Goal: Task Accomplishment & Management: Complete application form

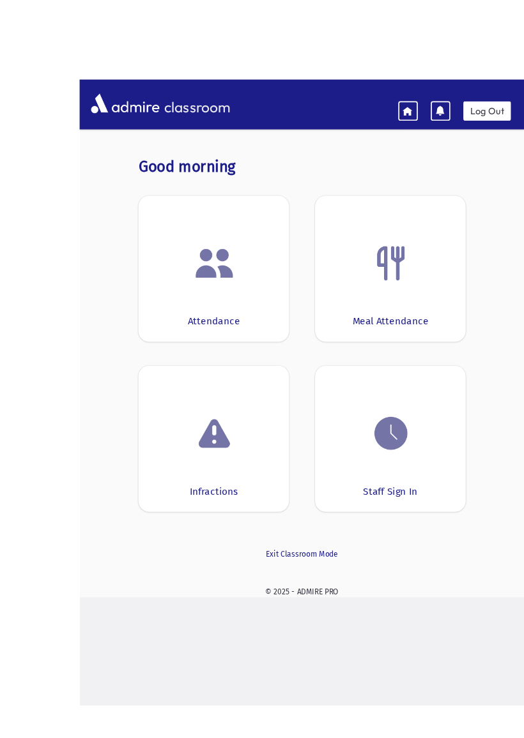
scroll to position [17, 0]
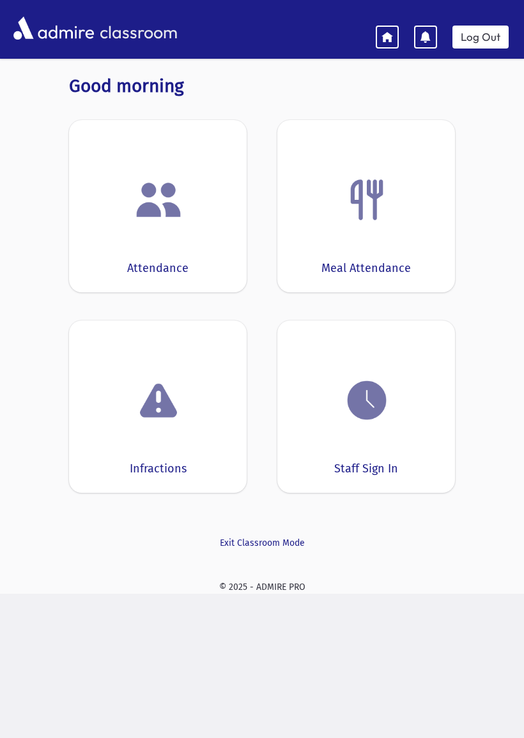
click at [482, 38] on link "Log Out" at bounding box center [480, 37] width 56 height 23
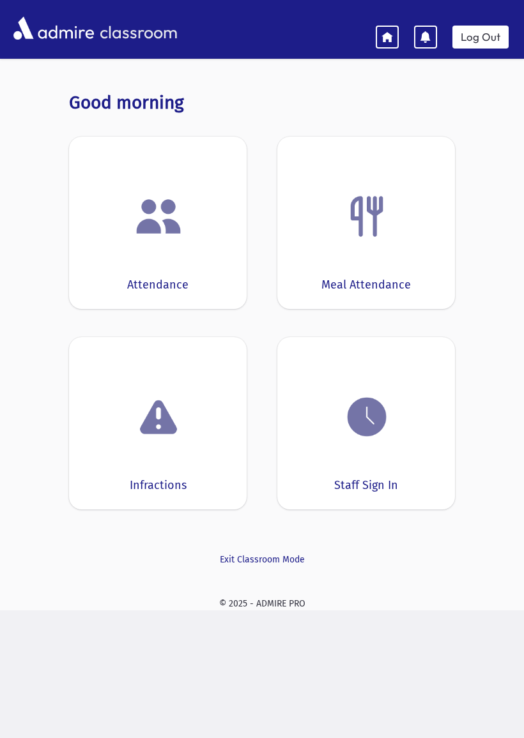
click at [376, 409] on img at bounding box center [366, 417] width 49 height 49
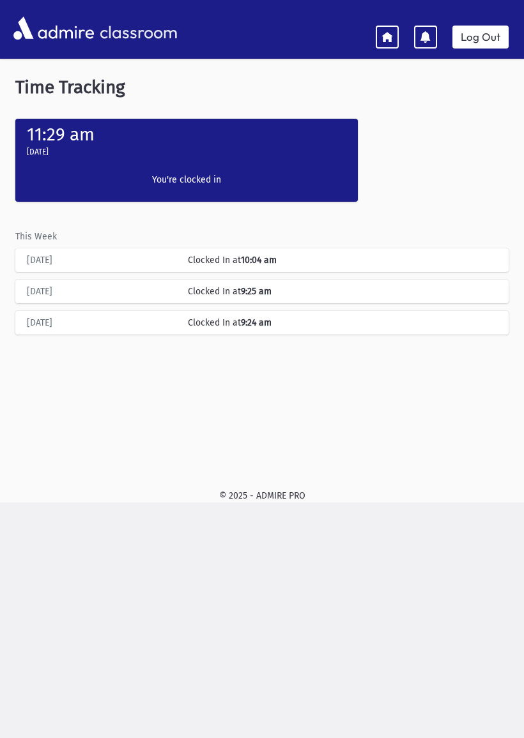
click at [382, 31] on icon at bounding box center [386, 36] width 11 height 11
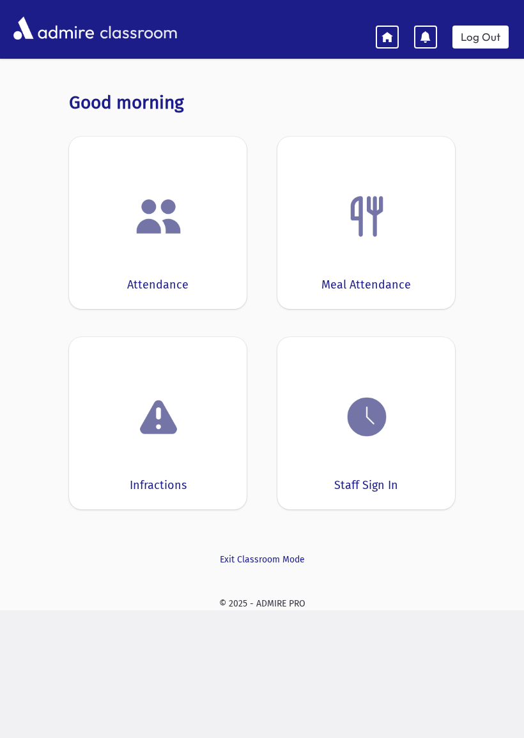
click at [343, 421] on img at bounding box center [366, 417] width 49 height 49
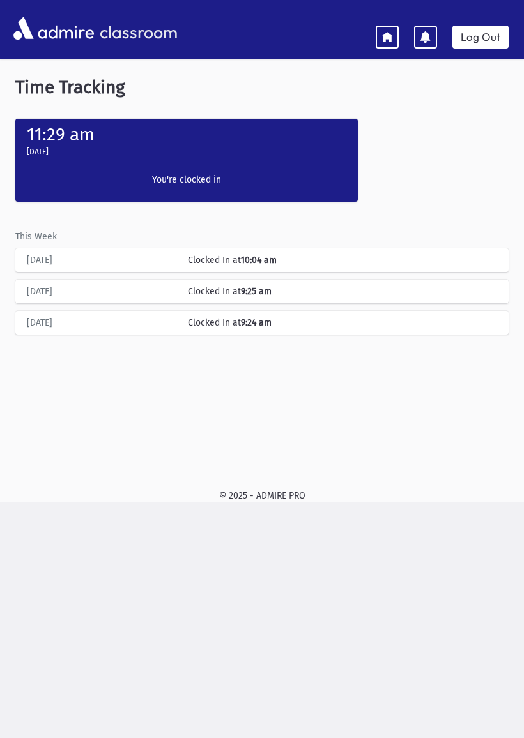
click at [189, 173] on label "You're clocked in" at bounding box center [186, 179] width 152 height 13
click at [211, 175] on label "You're clocked in" at bounding box center [186, 179] width 152 height 13
click at [195, 170] on div "Clock In You're clocked in" at bounding box center [186, 182] width 165 height 39
click at [378, 29] on link at bounding box center [386, 37] width 23 height 23
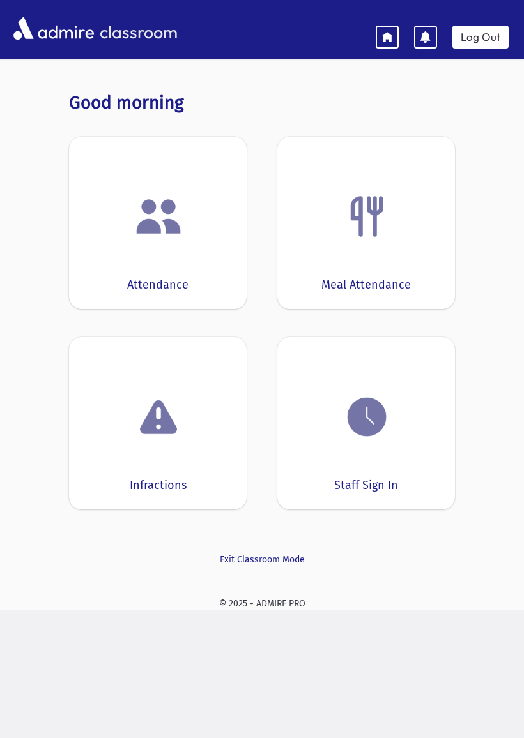
scroll to position [3, 0]
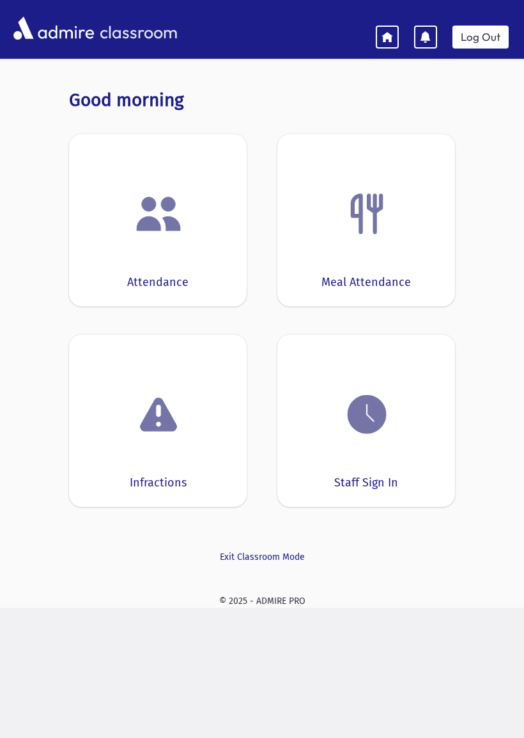
click at [362, 407] on img at bounding box center [366, 414] width 49 height 49
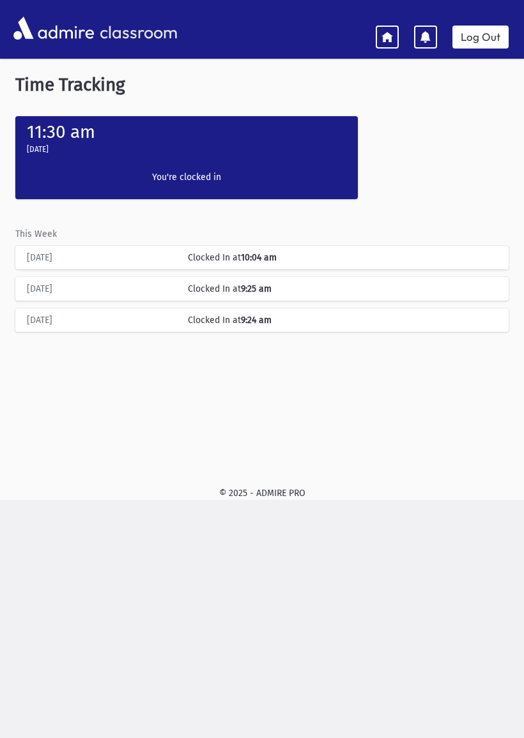
click at [195, 176] on label "You're clocked in" at bounding box center [186, 176] width 152 height 13
click at [384, 31] on icon at bounding box center [386, 36] width 11 height 11
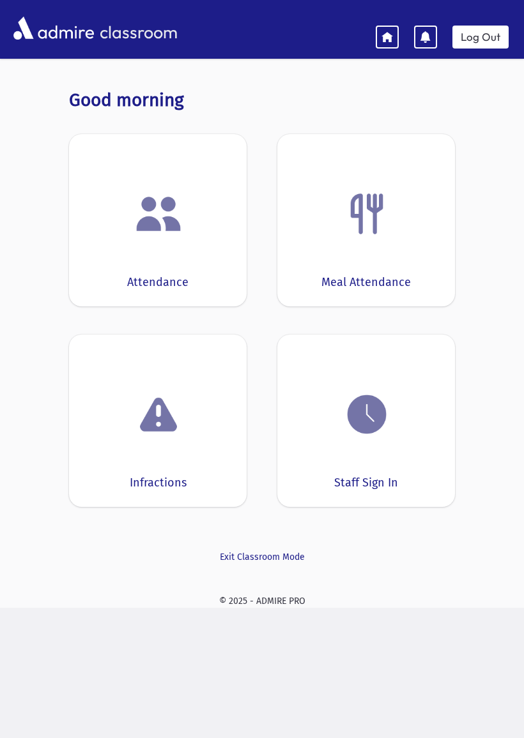
click at [91, 249] on div "Attendance" at bounding box center [158, 220] width 178 height 172
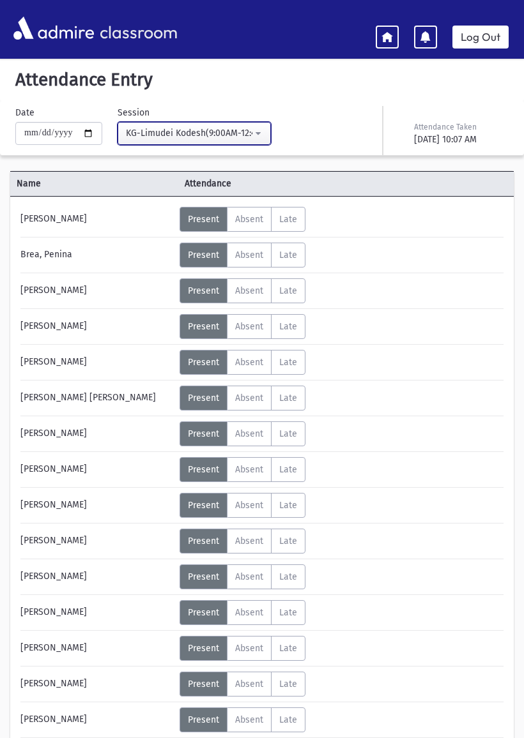
click at [152, 140] on button "KG-Limudei Kodesh(9:00AM-12:45PM)" at bounding box center [193, 133] width 153 height 23
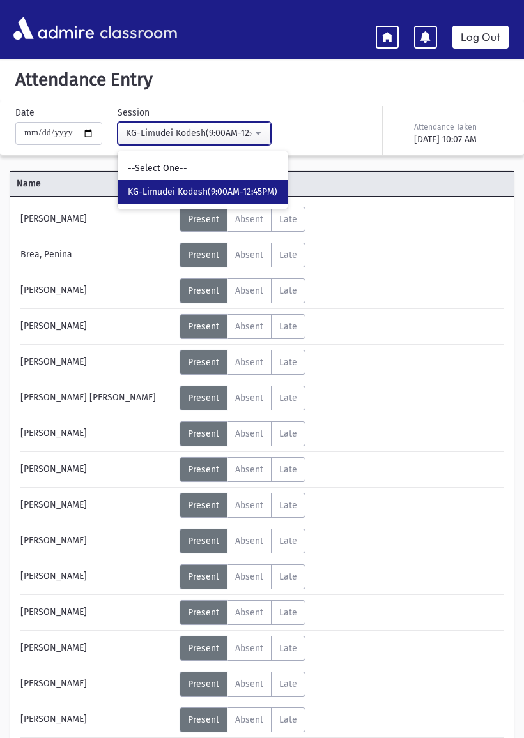
click at [145, 123] on button "KG-Limudei Kodesh(9:00AM-12:45PM)" at bounding box center [193, 133] width 153 height 23
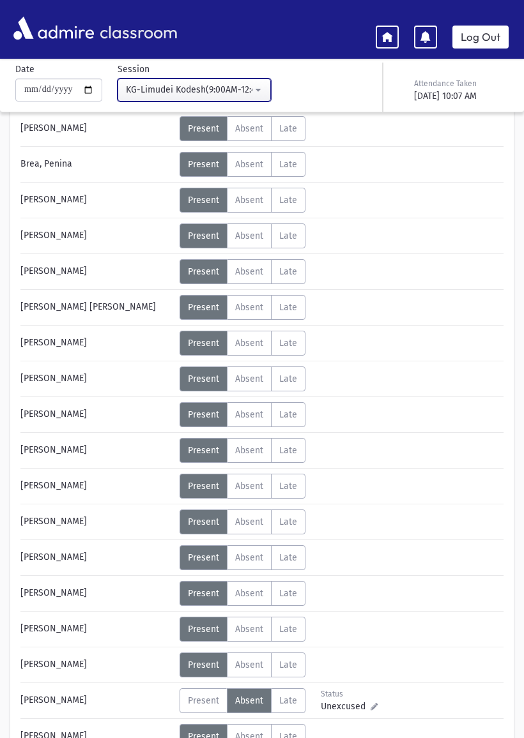
scroll to position [218, 0]
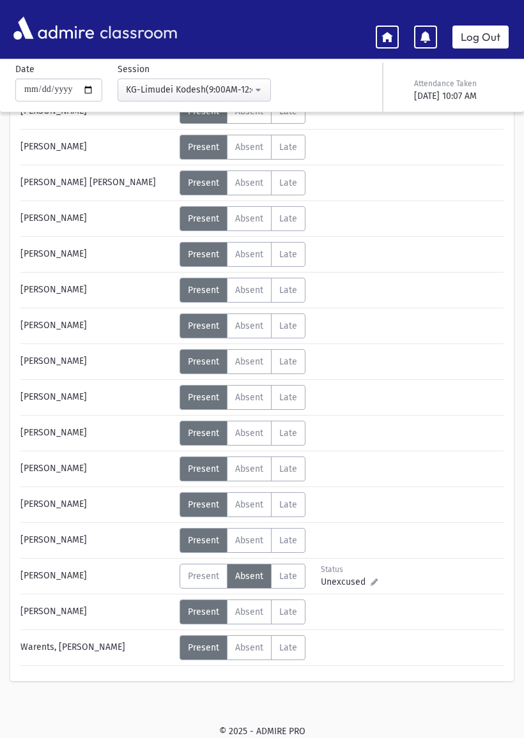
click at [238, 579] on span "Absent" at bounding box center [249, 576] width 28 height 11
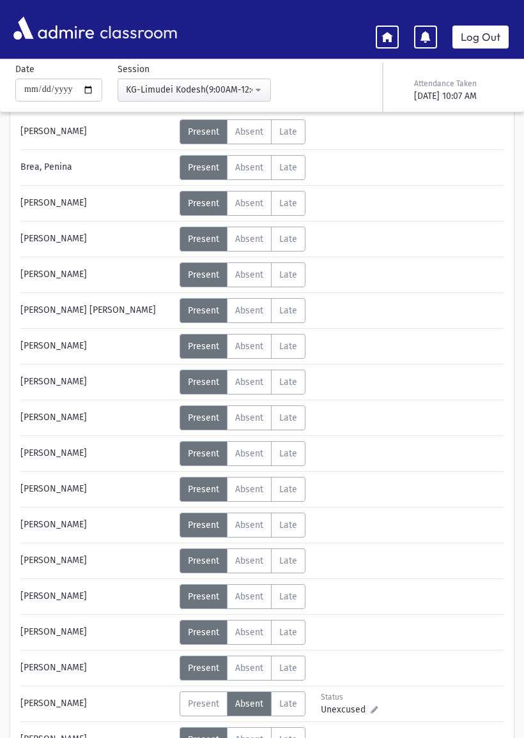
scroll to position [0, 0]
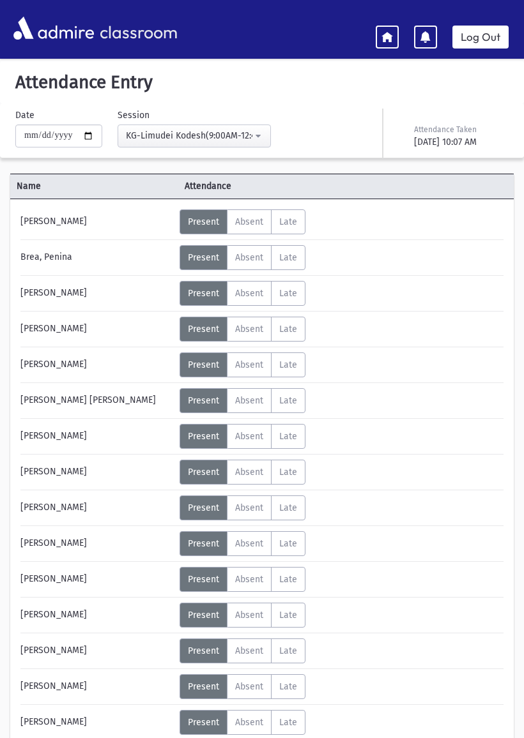
click at [379, 47] on link at bounding box center [386, 37] width 23 height 23
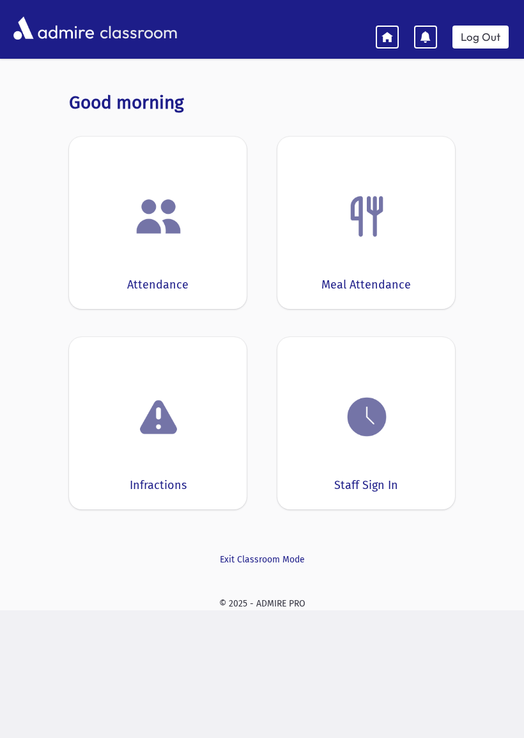
click at [485, 462] on div "Good morning Attendance Meal Attendance Infractions Staff Sign In Exit Classroo…" at bounding box center [262, 329] width 462 height 505
click at [390, 26] on link at bounding box center [386, 37] width 23 height 23
click at [393, 30] on link at bounding box center [386, 37] width 23 height 23
click at [396, 31] on link at bounding box center [386, 37] width 23 height 23
click at [398, 43] on link at bounding box center [386, 37] width 23 height 23
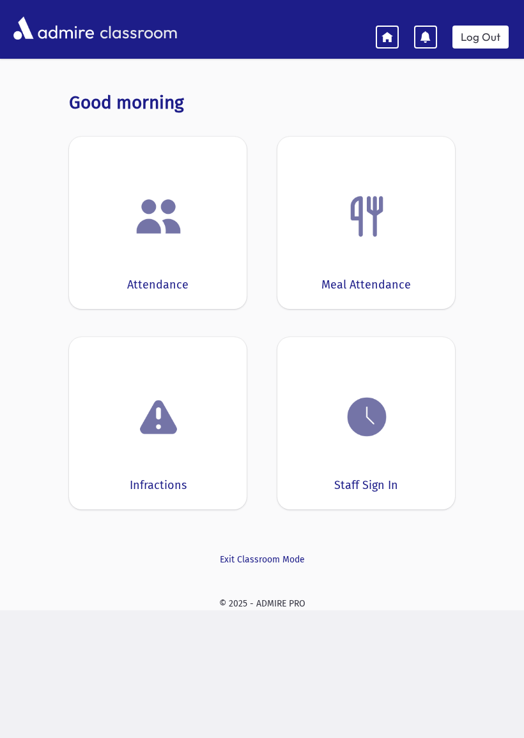
click at [190, 223] on div at bounding box center [158, 216] width 138 height 49
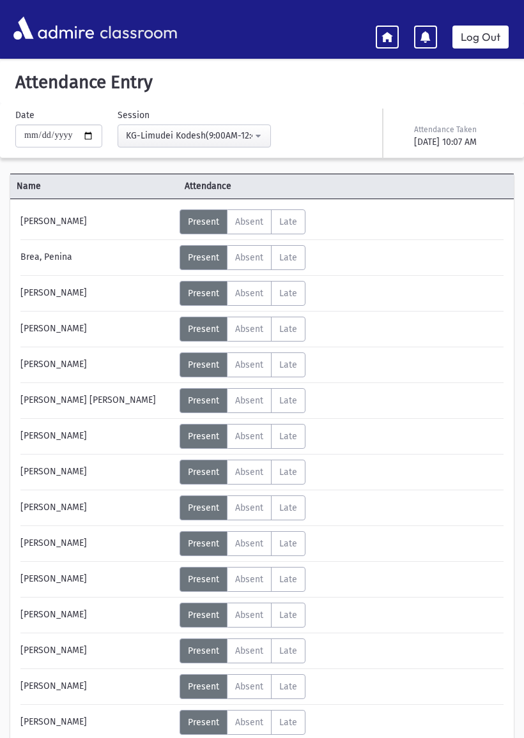
click at [393, 31] on icon at bounding box center [386, 36] width 11 height 11
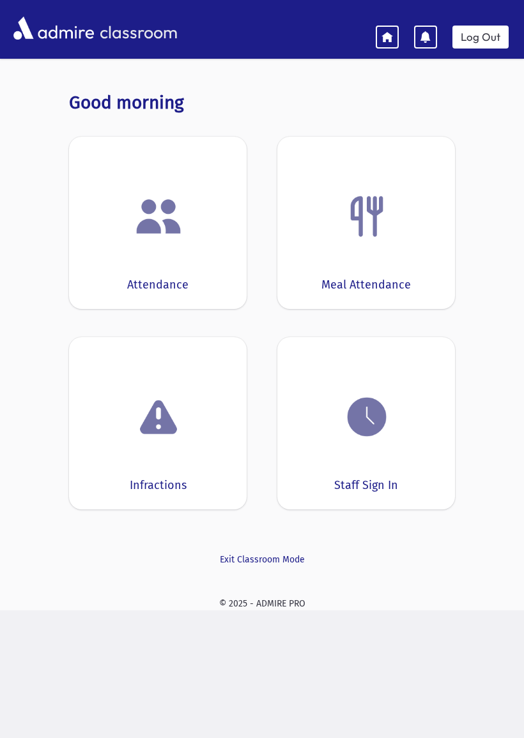
click at [378, 45] on link at bounding box center [386, 37] width 23 height 23
click at [358, 416] on img at bounding box center [366, 417] width 49 height 49
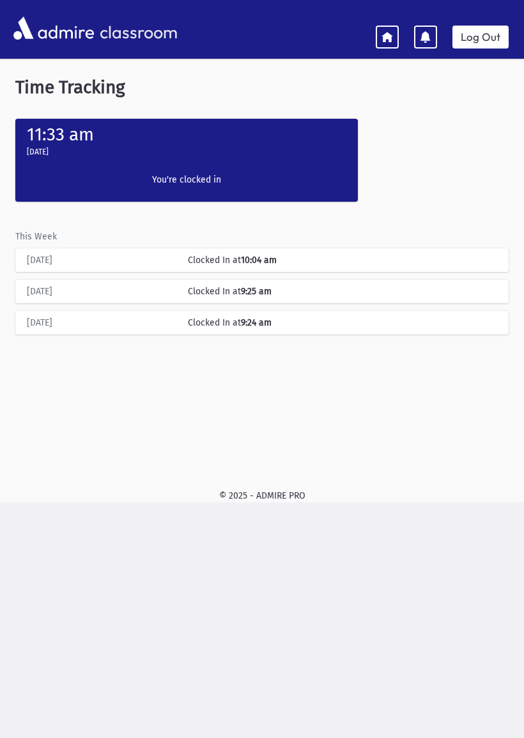
click at [390, 38] on icon at bounding box center [386, 36] width 11 height 11
